Goal: Find specific page/section: Find specific page/section

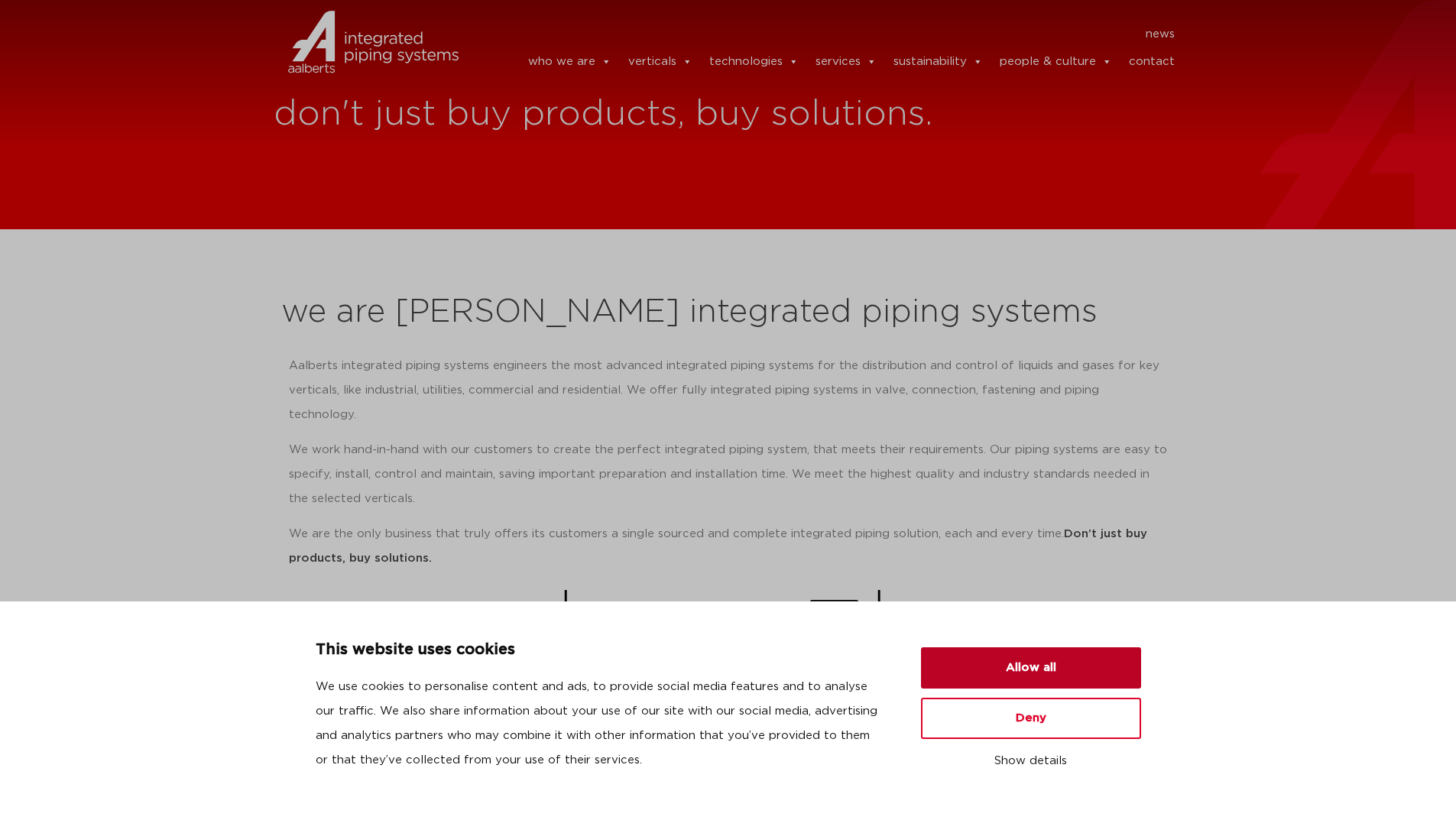
click at [1001, 664] on button "Allow all" at bounding box center [1031, 668] width 220 height 41
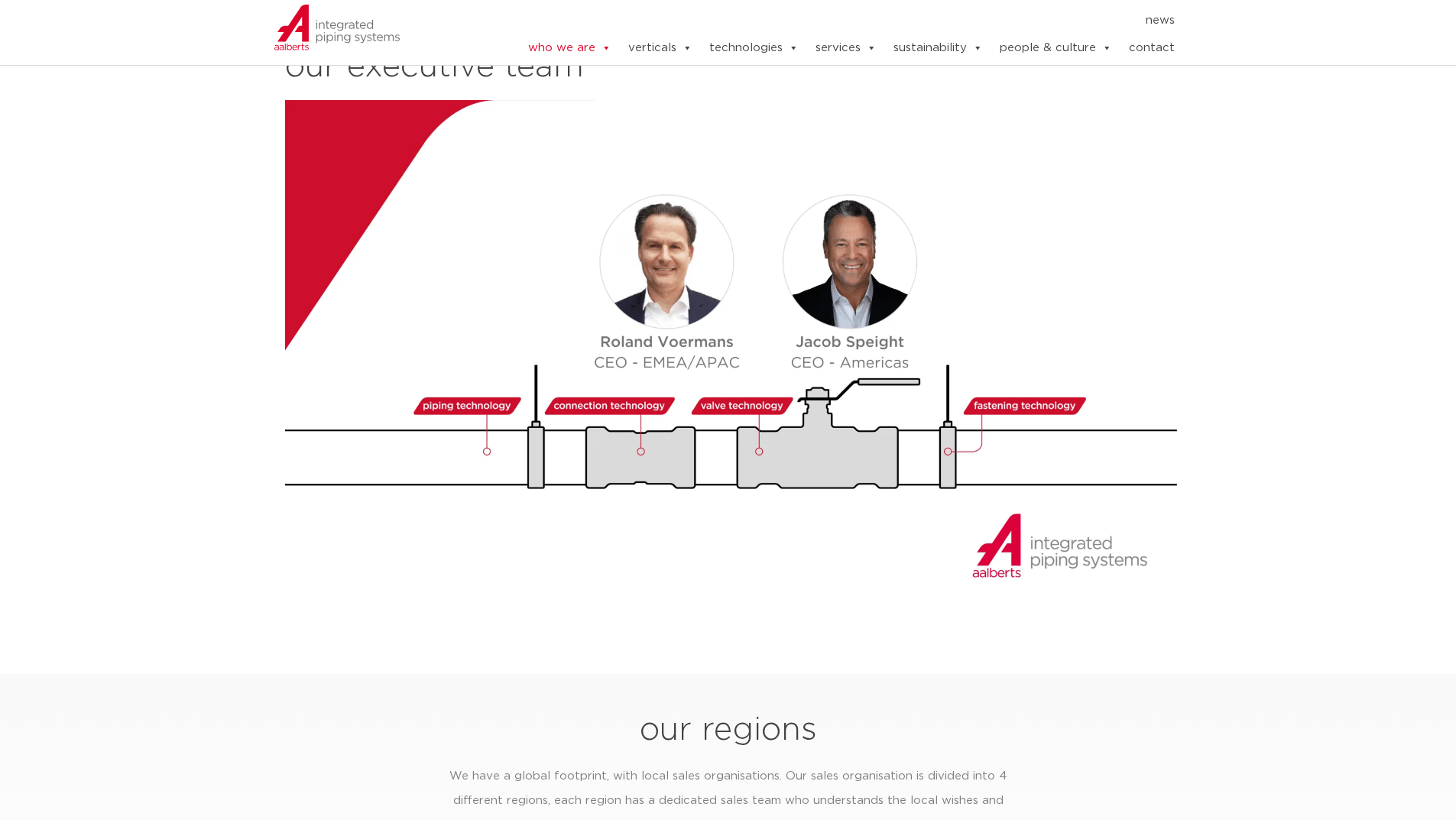
scroll to position [2369, 0]
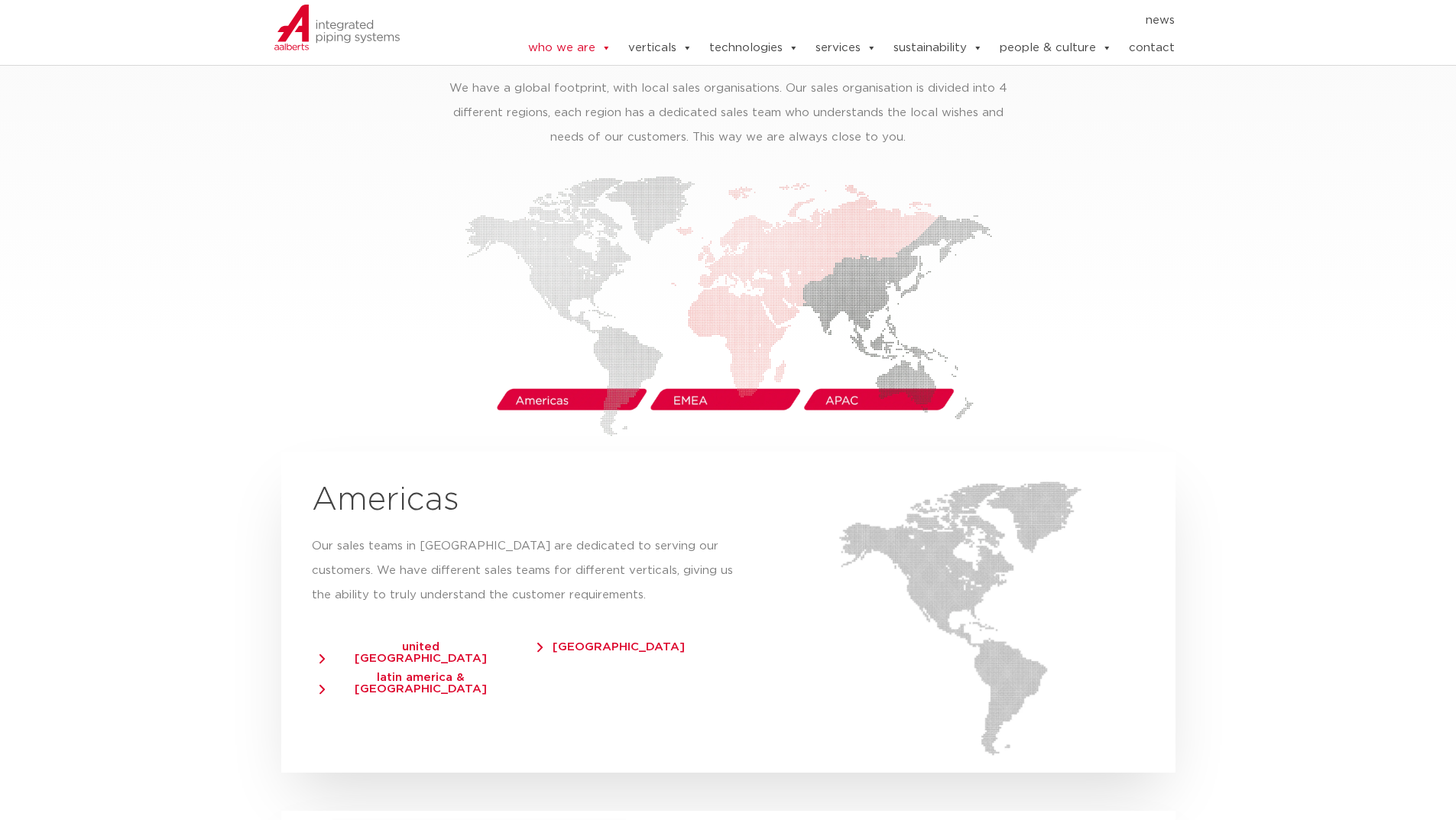
click at [533, 374] on img at bounding box center [728, 306] width 528 height 261
click at [583, 641] on span "[GEOGRAPHIC_DATA]" at bounding box center [611, 647] width 147 height 12
